Goal: Task Accomplishment & Management: Use online tool/utility

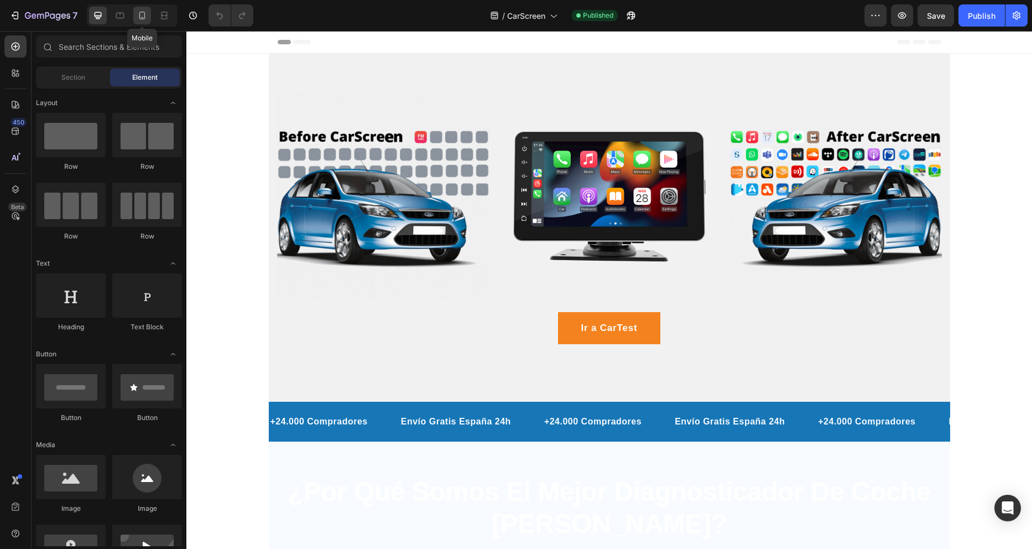
click at [143, 11] on icon at bounding box center [142, 15] width 11 height 11
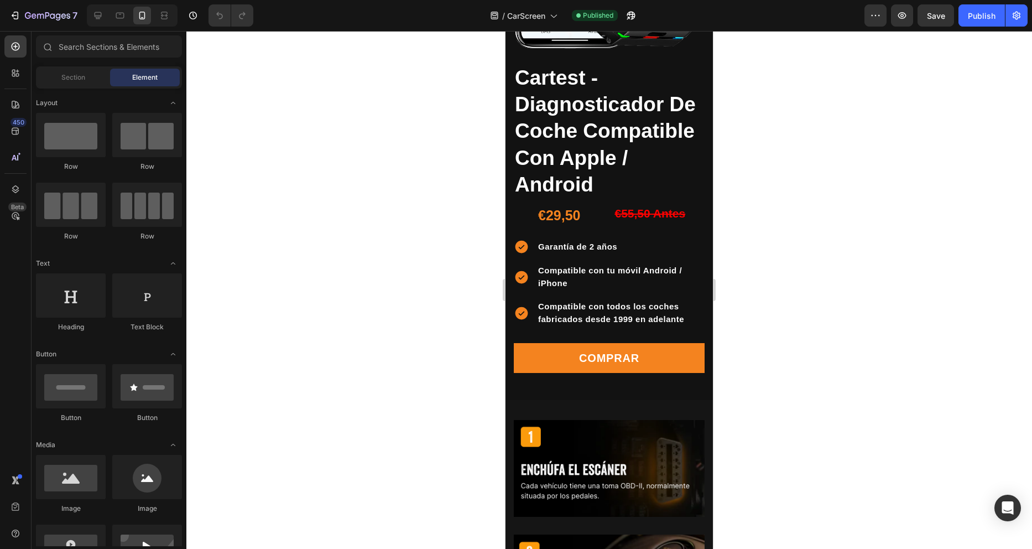
scroll to position [996, 0]
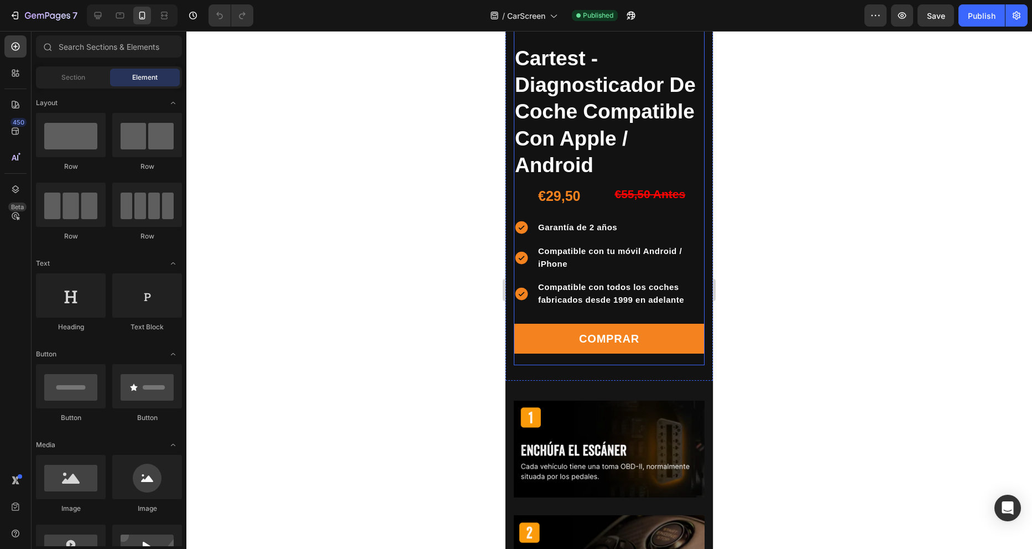
click at [549, 345] on div "Comprar Add to Cart" at bounding box center [609, 344] width 191 height 41
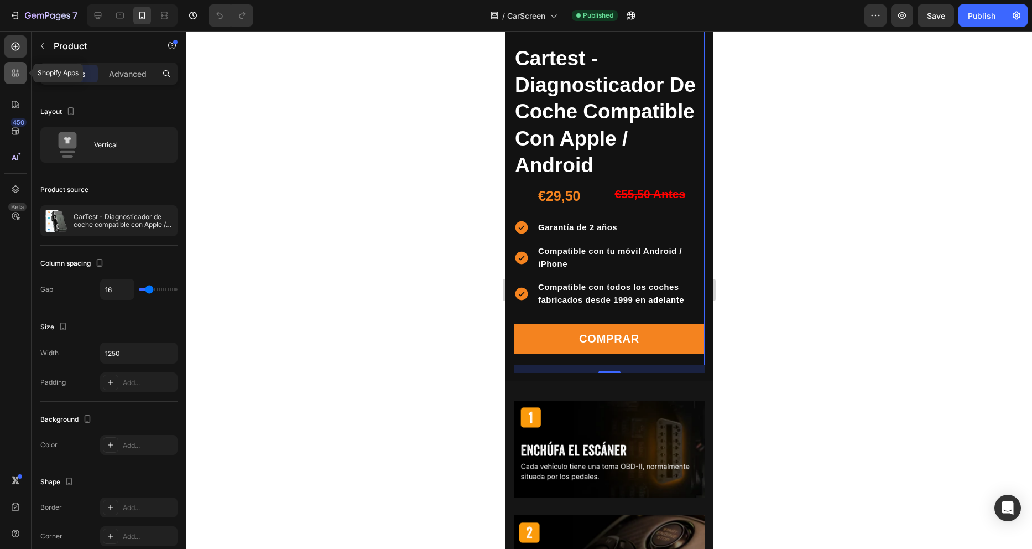
click at [19, 72] on icon at bounding box center [15, 72] width 11 height 11
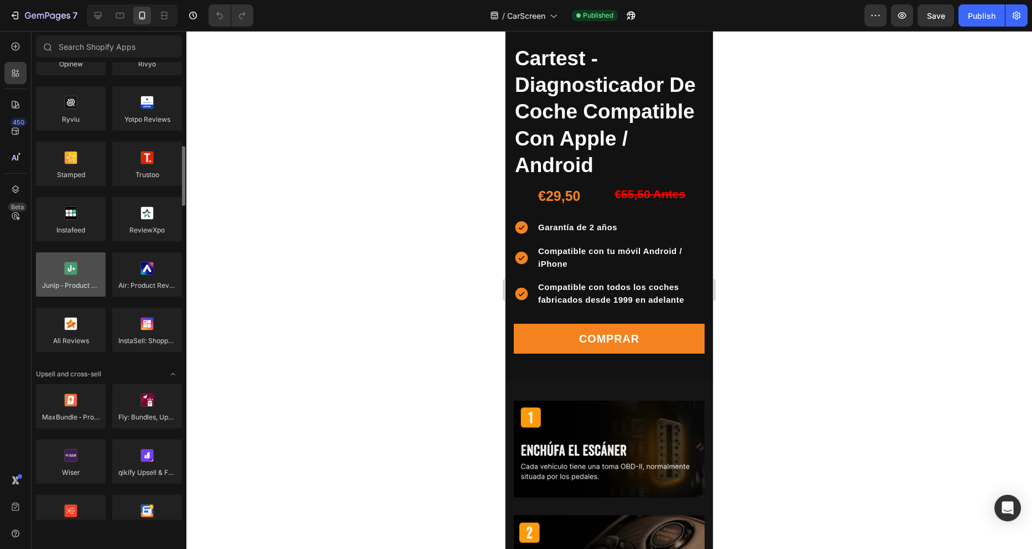
scroll to position [221, 0]
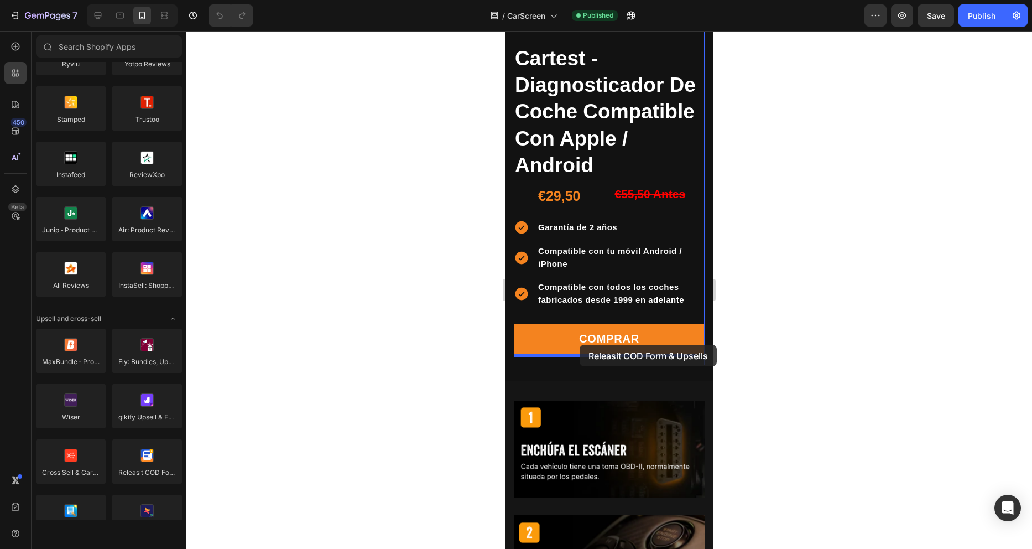
drag, startPoint x: 646, startPoint y: 502, endPoint x: 580, endPoint y: 345, distance: 170.5
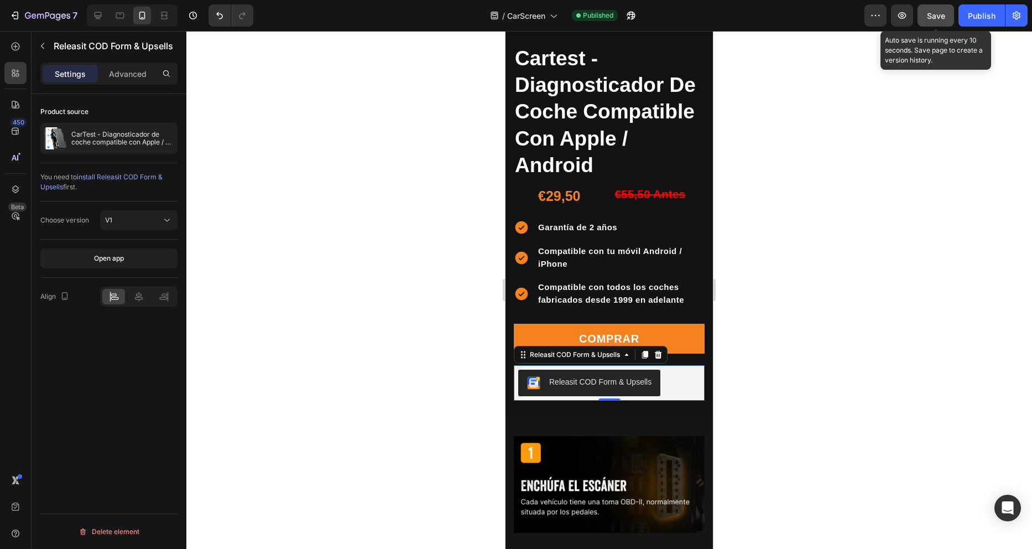
click at [943, 15] on span "Save" at bounding box center [936, 15] width 18 height 9
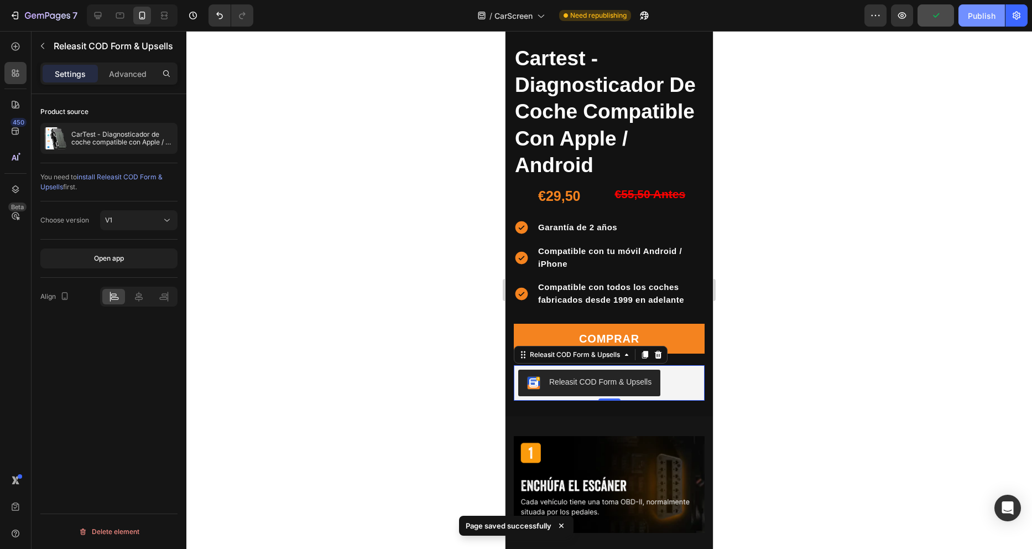
click at [978, 19] on div "Publish" at bounding box center [982, 16] width 28 height 12
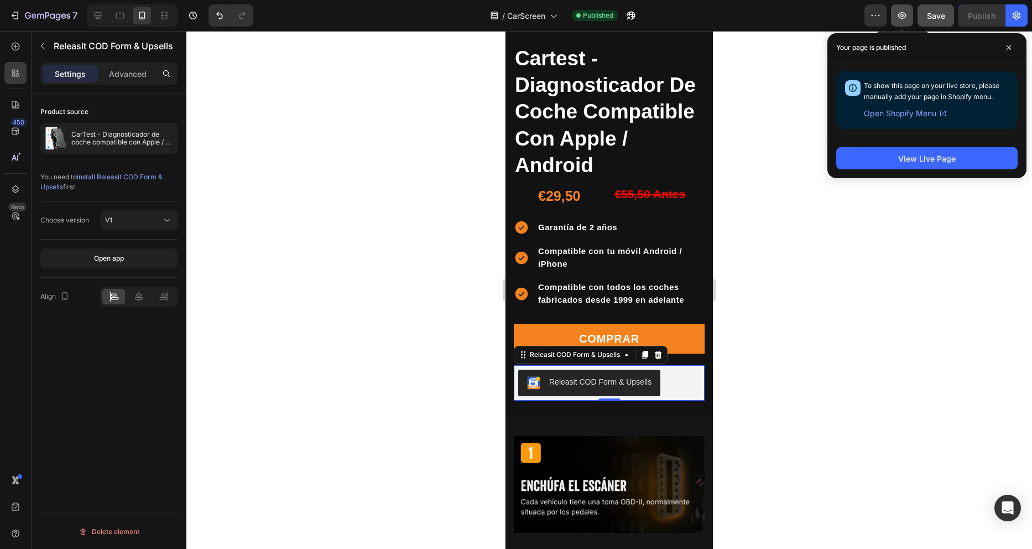
click at [900, 14] on icon "button" at bounding box center [902, 15] width 8 height 7
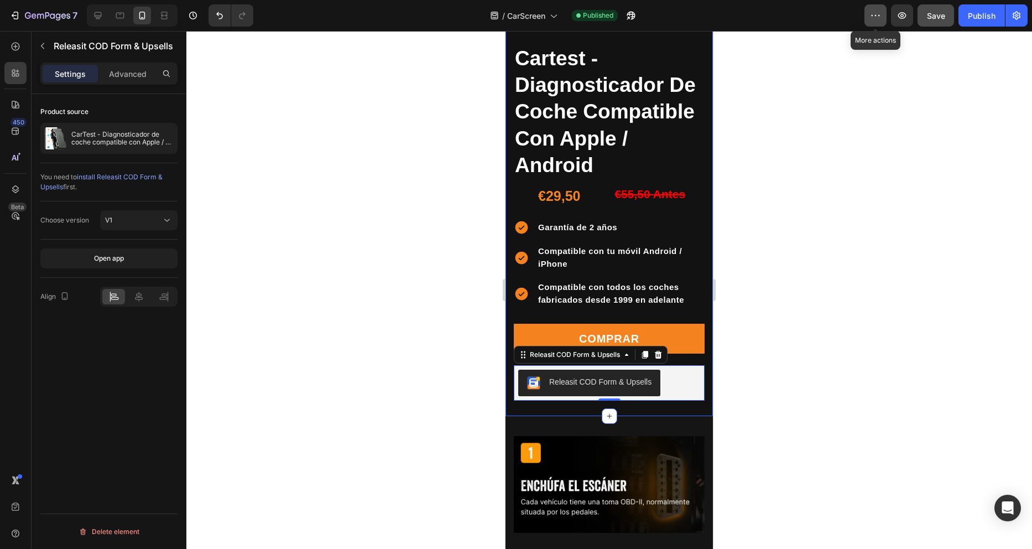
click at [878, 17] on icon "button" at bounding box center [875, 15] width 11 height 11
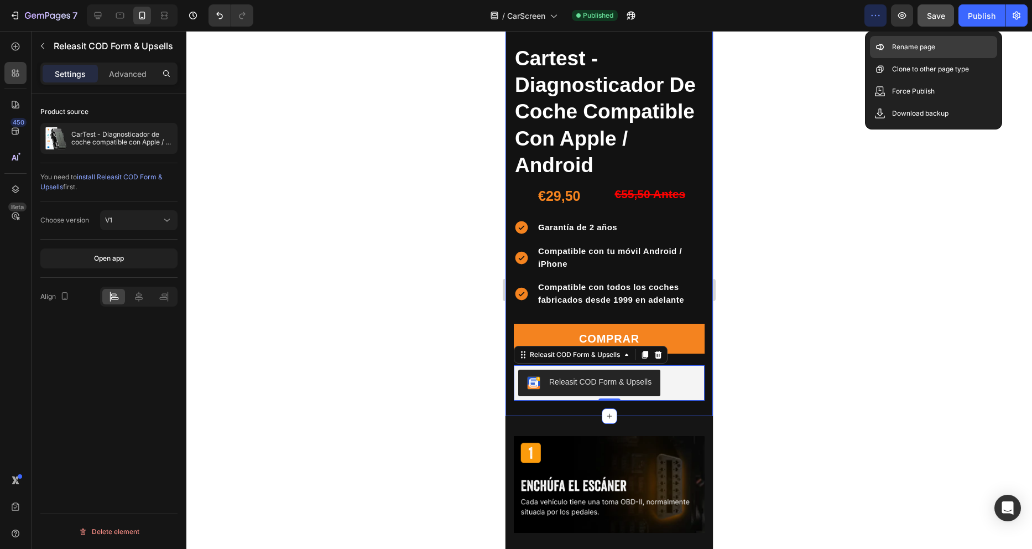
click at [904, 45] on p "Rename page" at bounding box center [913, 46] width 43 height 11
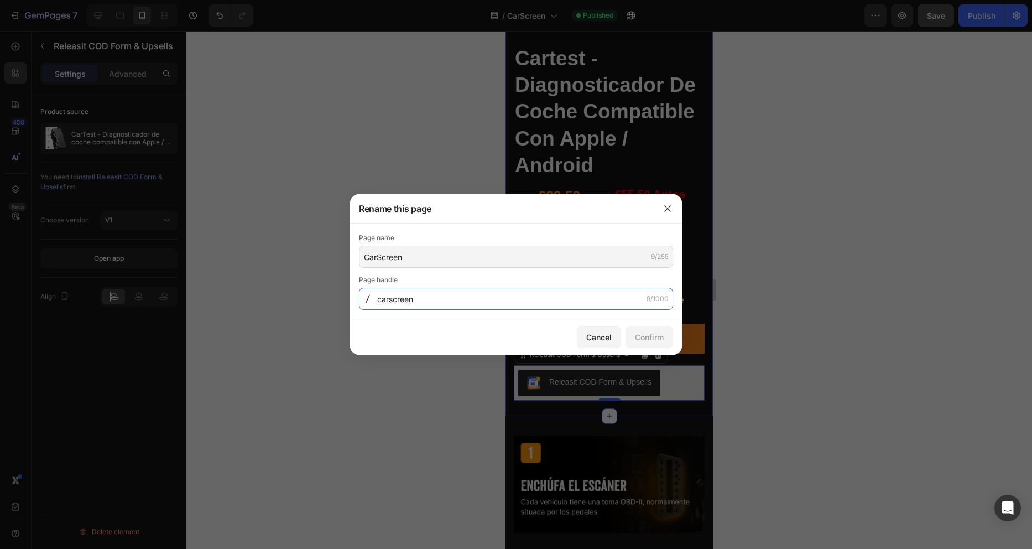
click at [431, 300] on input "carscreen" at bounding box center [516, 299] width 314 height 22
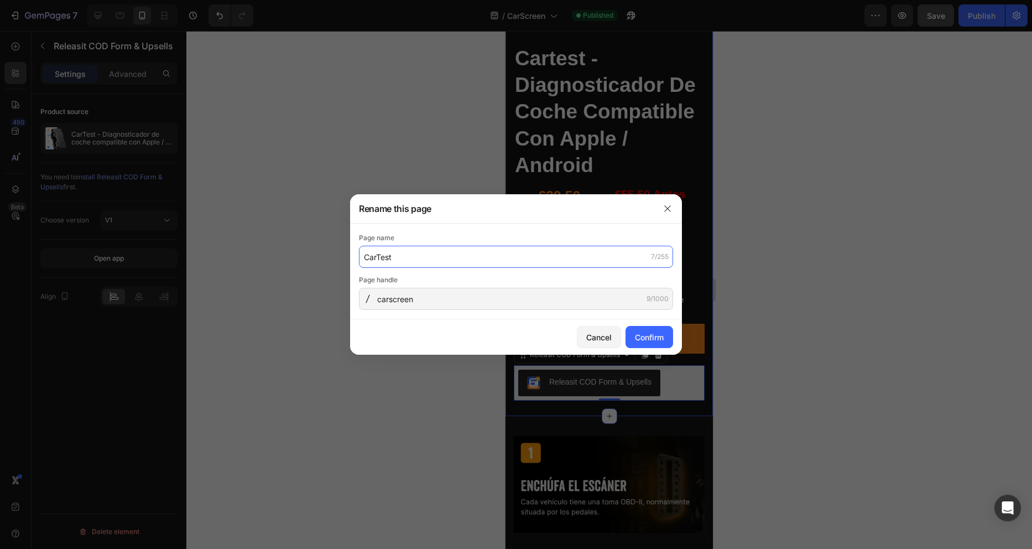
type input "CarTest"
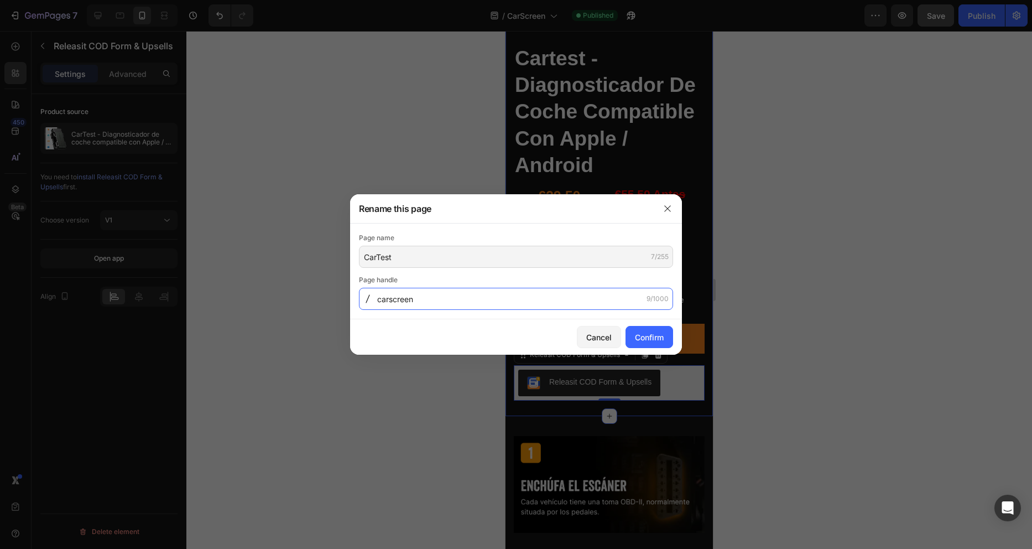
click at [467, 302] on input "carscreen" at bounding box center [516, 299] width 314 height 22
type input "cartest"
click at [664, 338] on button "Confirm" at bounding box center [650, 337] width 48 height 22
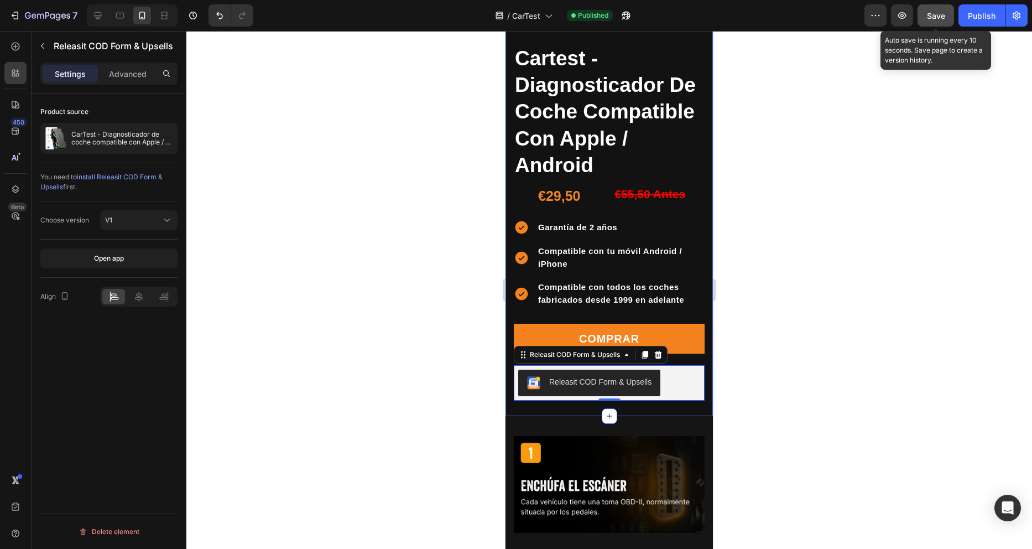
click at [949, 20] on button "Save" at bounding box center [936, 15] width 37 height 22
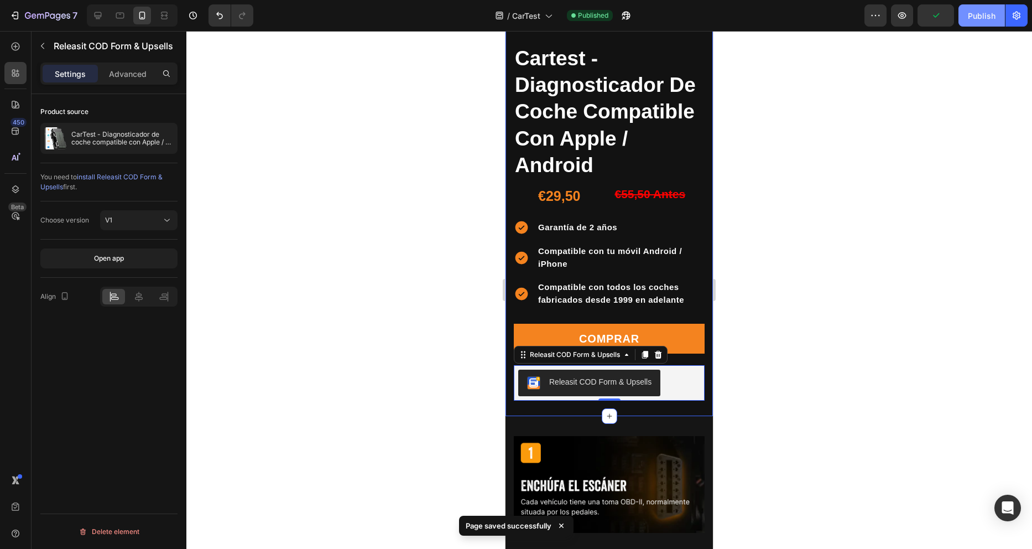
click at [971, 20] on div "Publish" at bounding box center [982, 16] width 28 height 12
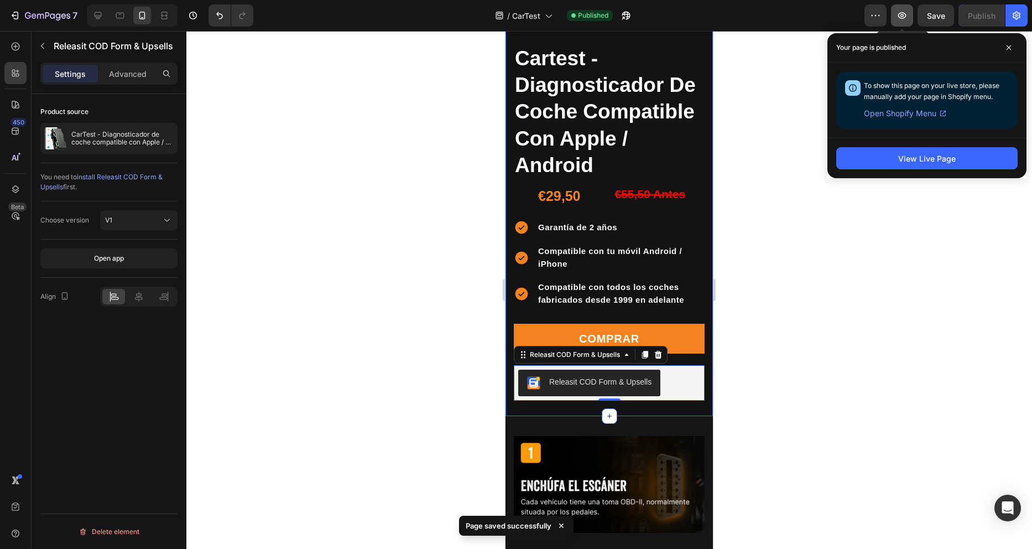
click at [905, 14] on icon "button" at bounding box center [902, 15] width 8 height 7
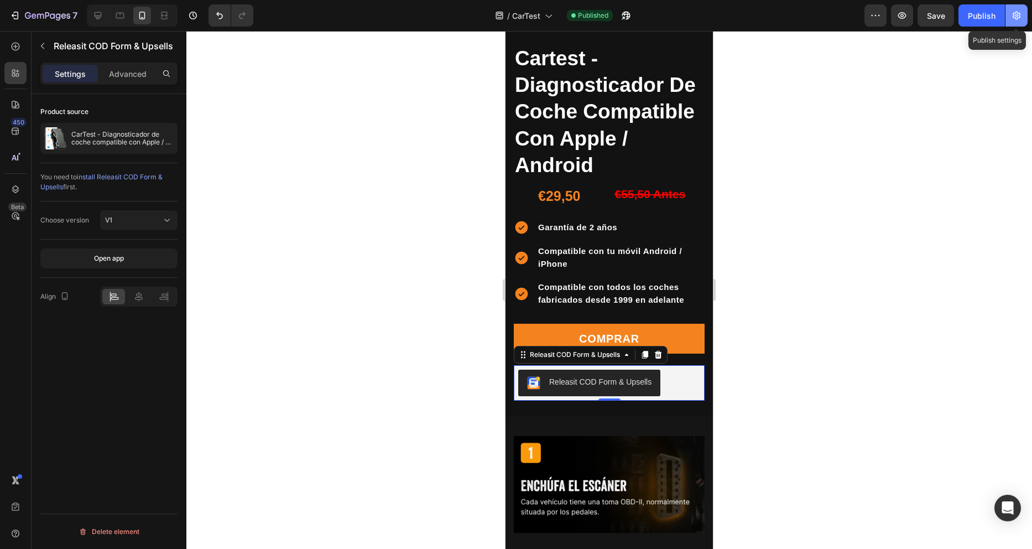
click at [1015, 12] on icon "button" at bounding box center [1016, 15] width 11 height 11
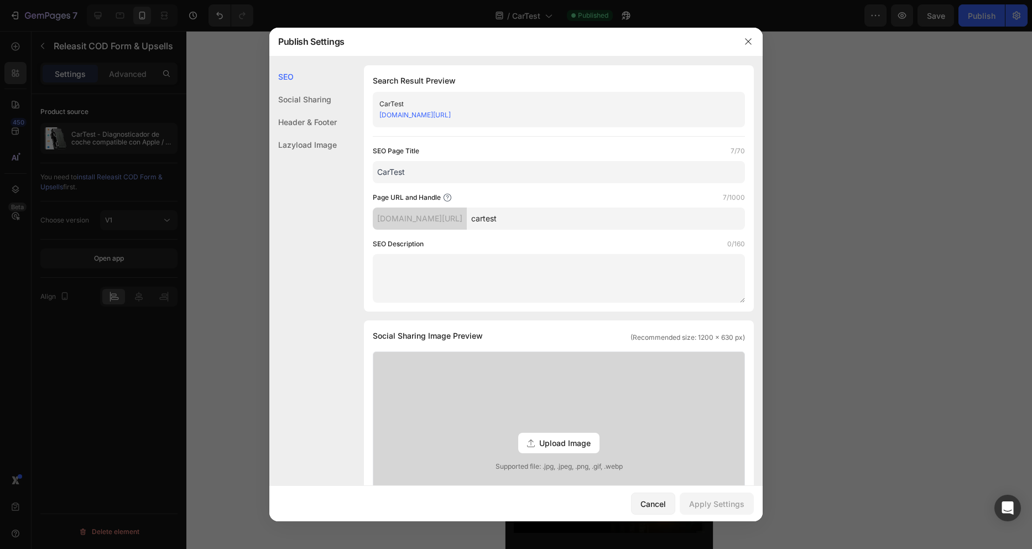
click at [930, 155] on div at bounding box center [516, 274] width 1032 height 549
